Goal: Find specific fact: Find specific fact

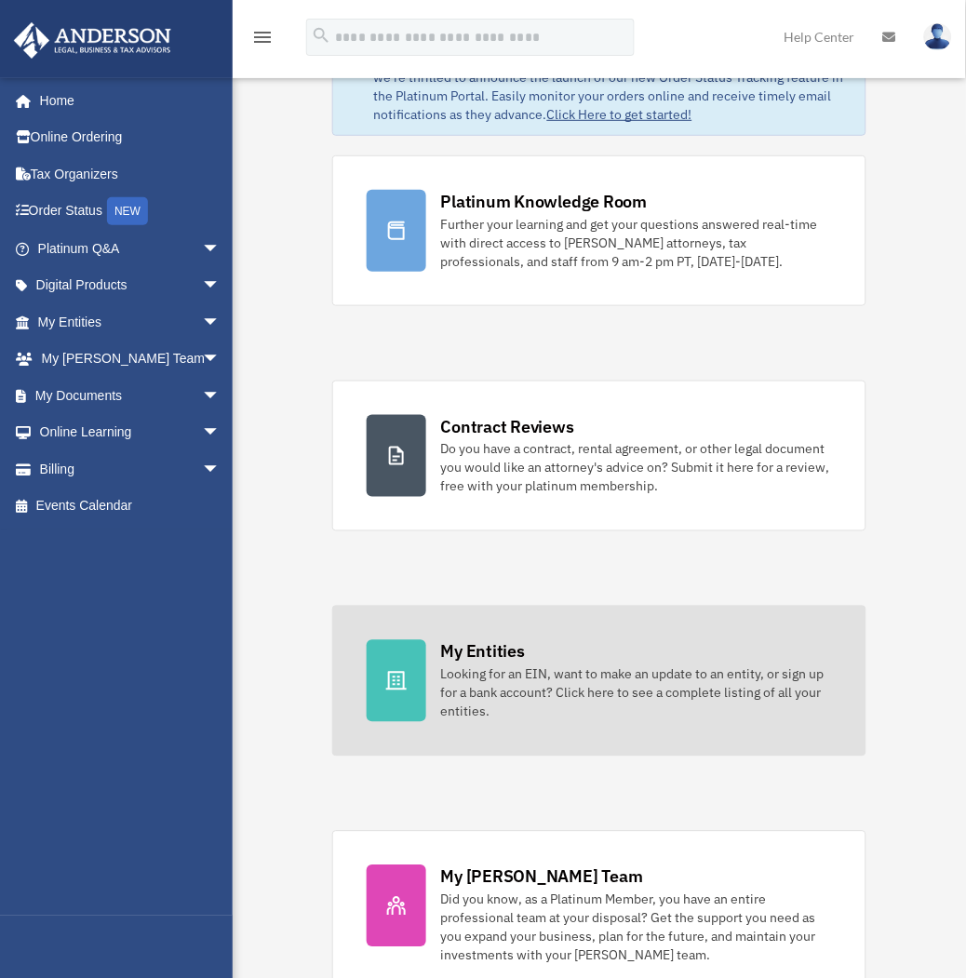
scroll to position [103, 0]
click at [491, 695] on div "Looking for an EIN, want to make an update to an entity, or sign up for a bank …" at bounding box center [636, 692] width 391 height 56
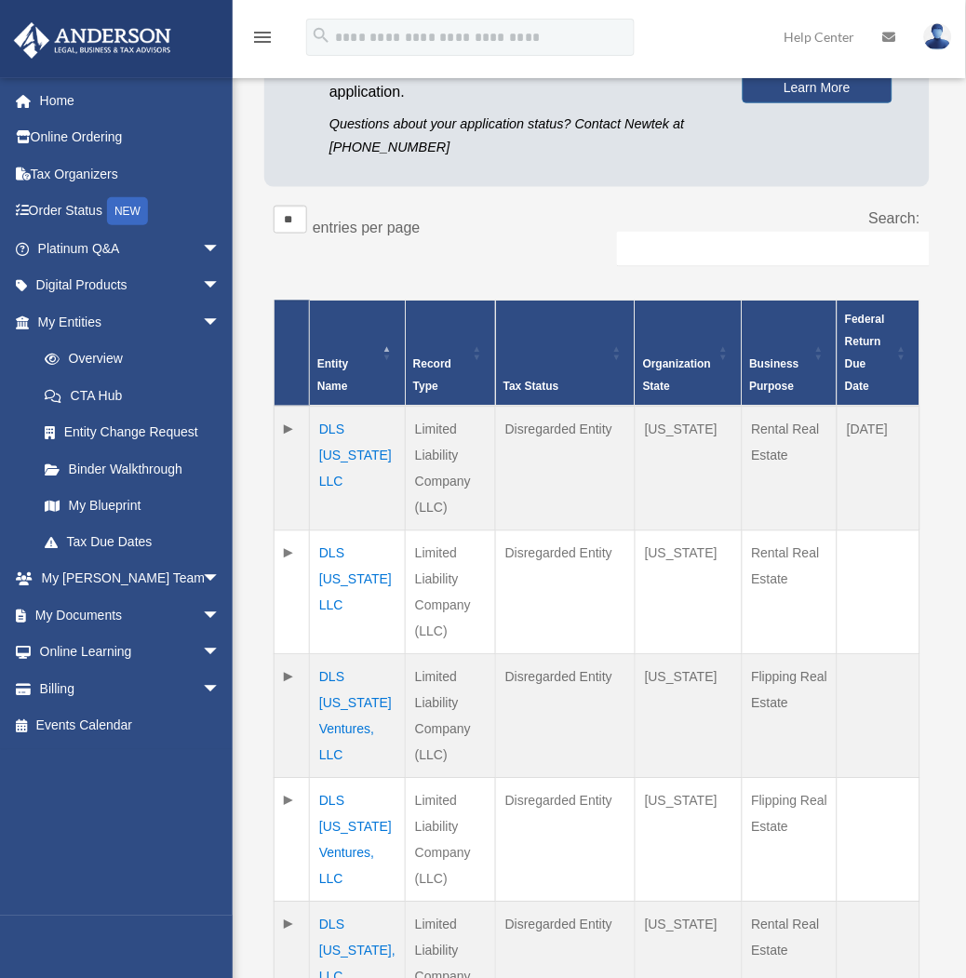
scroll to position [310, 0]
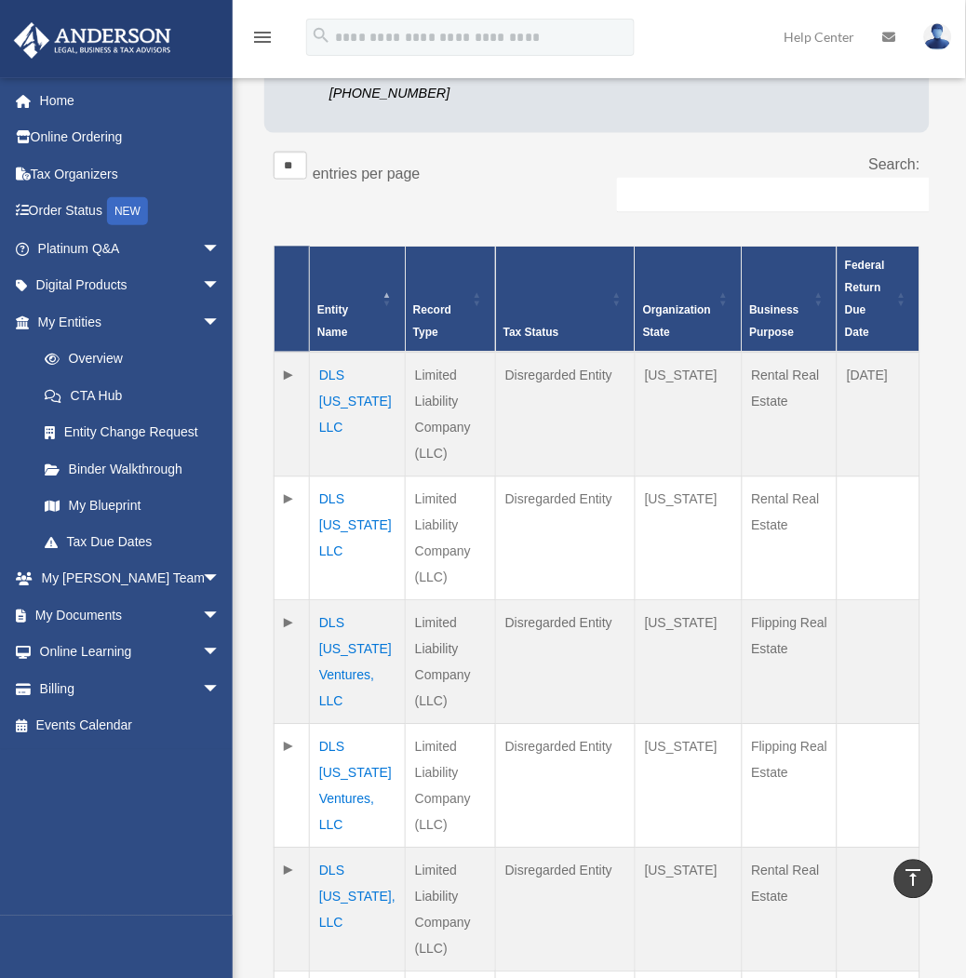
click at [135, 894] on div "[EMAIL_ADDRESS][DOMAIN_NAME] Sign Out [EMAIL_ADDRESS][DOMAIN_NAME] Home Online …" at bounding box center [124, 496] width 248 height 838
click at [345, 500] on td "DLS [US_STATE] LLC" at bounding box center [358, 538] width 96 height 124
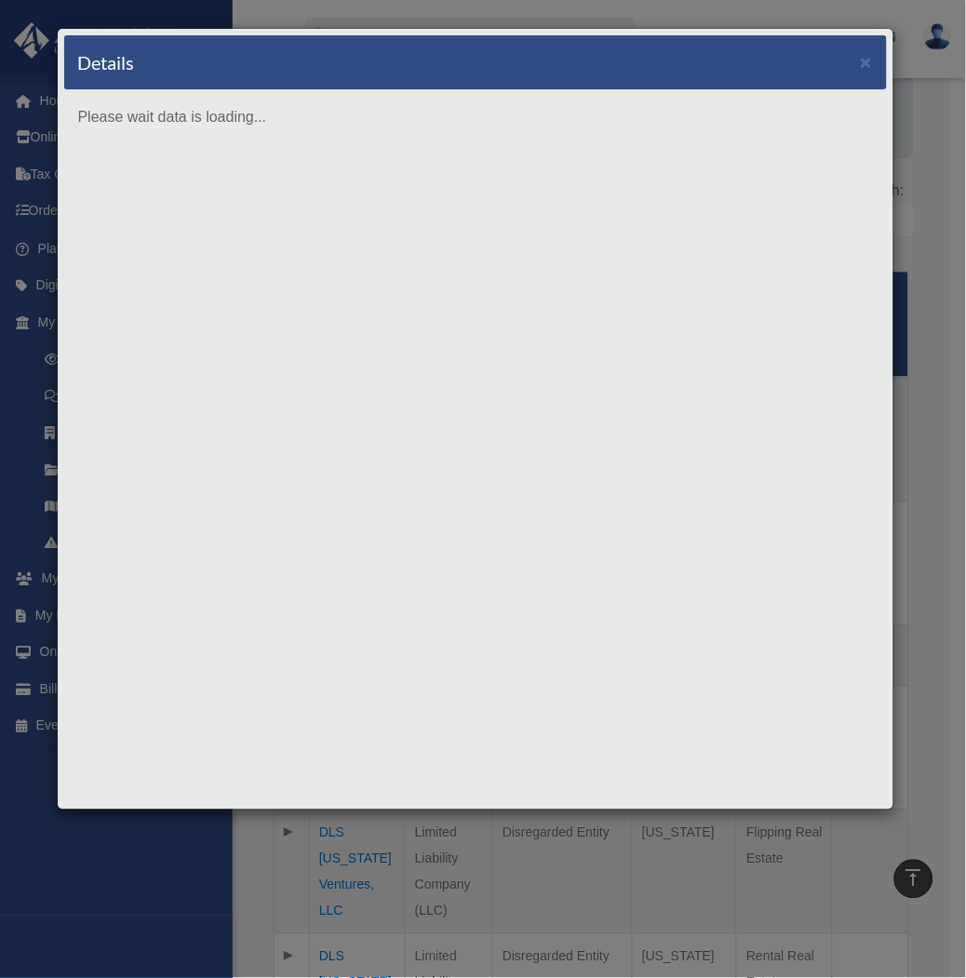
click at [541, 642] on div "Details × Please wait data is loading..." at bounding box center [475, 419] width 837 height 782
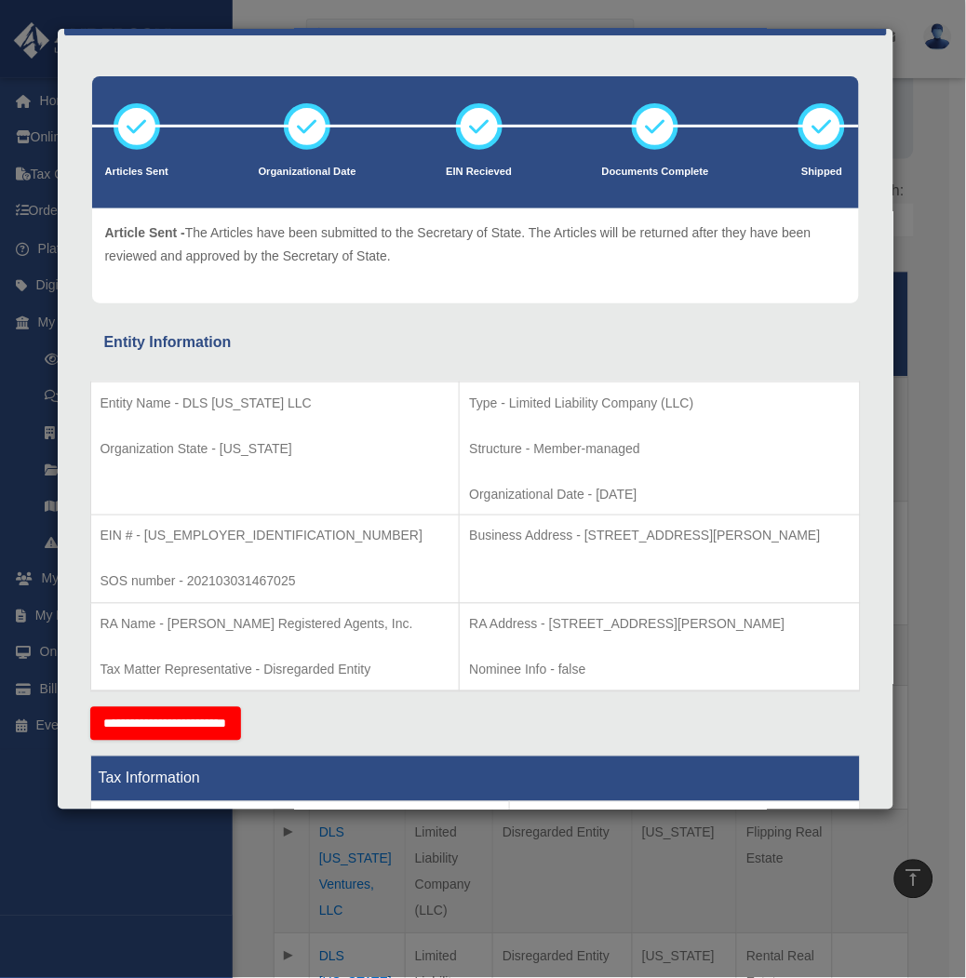
scroll to position [103, 0]
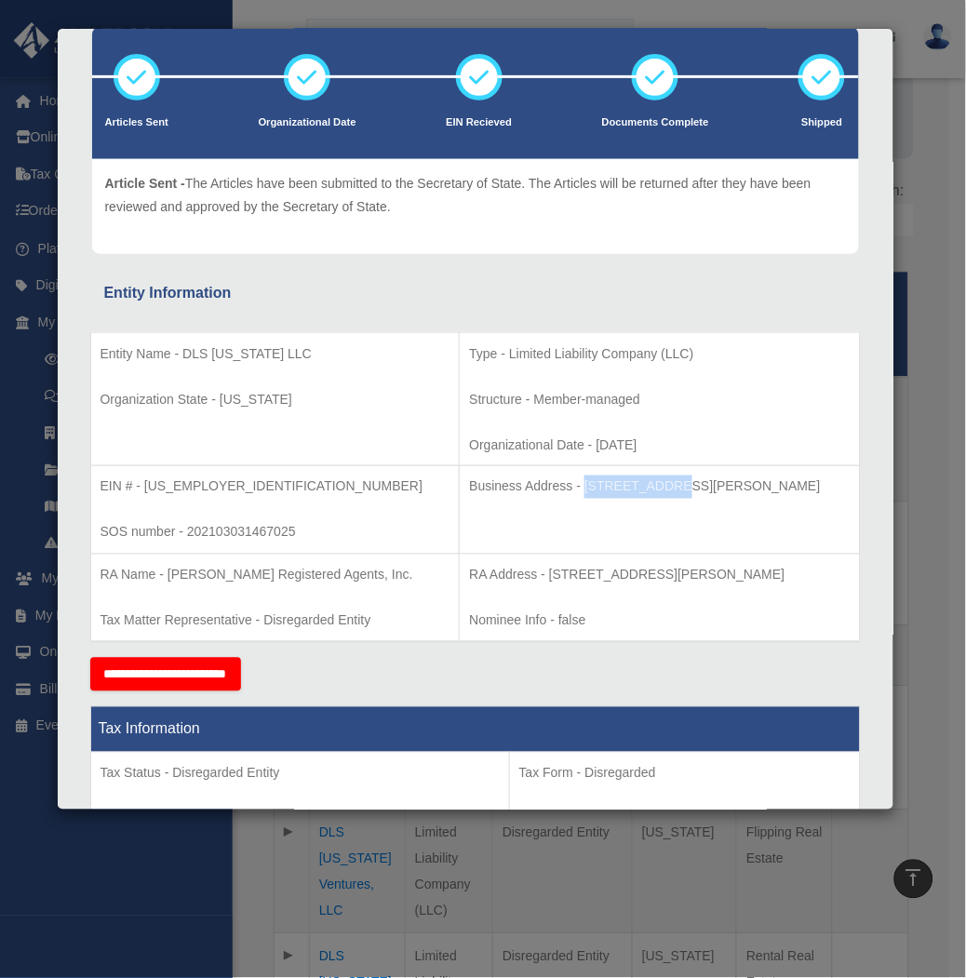
drag, startPoint x: 500, startPoint y: 485, endPoint x: 591, endPoint y: 485, distance: 91.2
click at [591, 485] on p "Business Address - [STREET_ADDRESS][PERSON_NAME]" at bounding box center [659, 486] width 381 height 23
copy p "[STREET_ADDRESS][PERSON_NAME]"
click at [764, 487] on p "Business Address - [STREET_ADDRESS][PERSON_NAME]" at bounding box center [659, 486] width 381 height 23
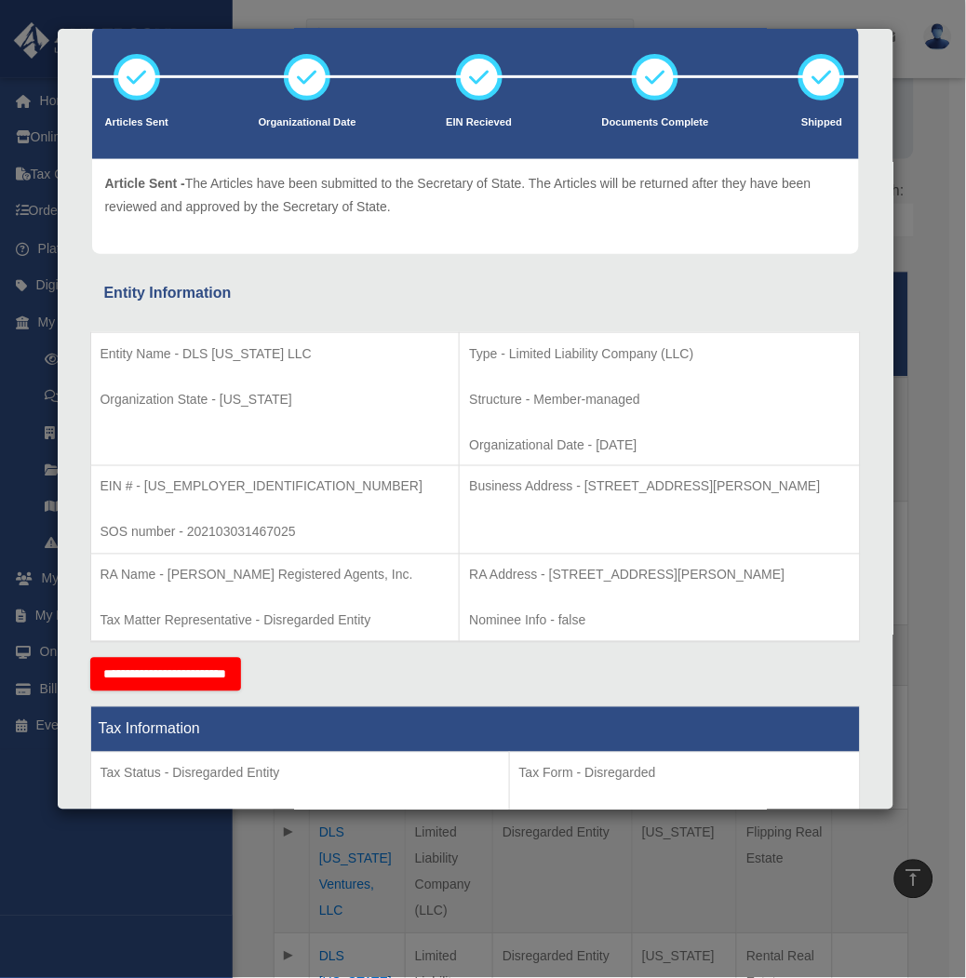
copy p "89121"
